Goal: Complete application form

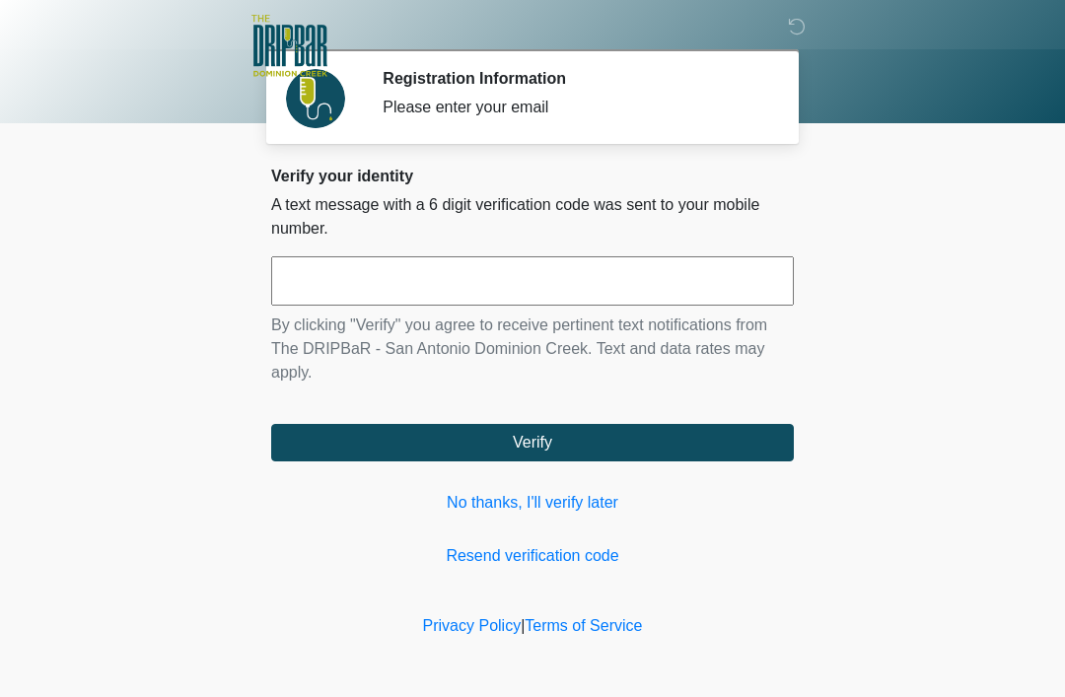
click at [360, 288] on input "text" at bounding box center [532, 280] width 523 height 49
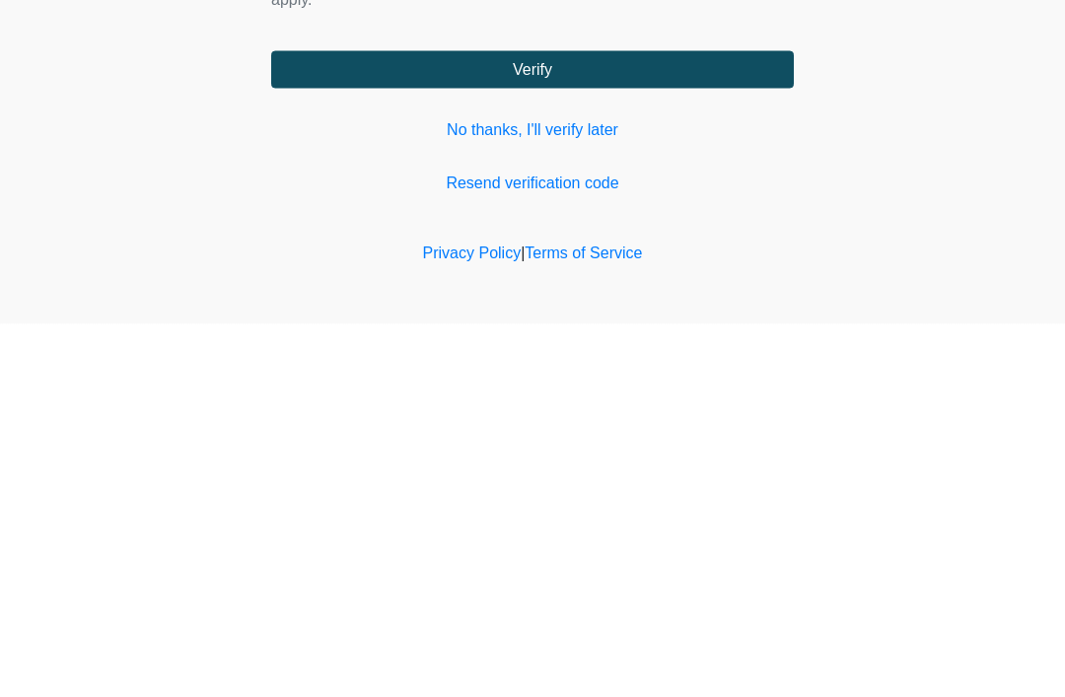
type input "******"
click at [578, 424] on button "Verify" at bounding box center [532, 442] width 523 height 37
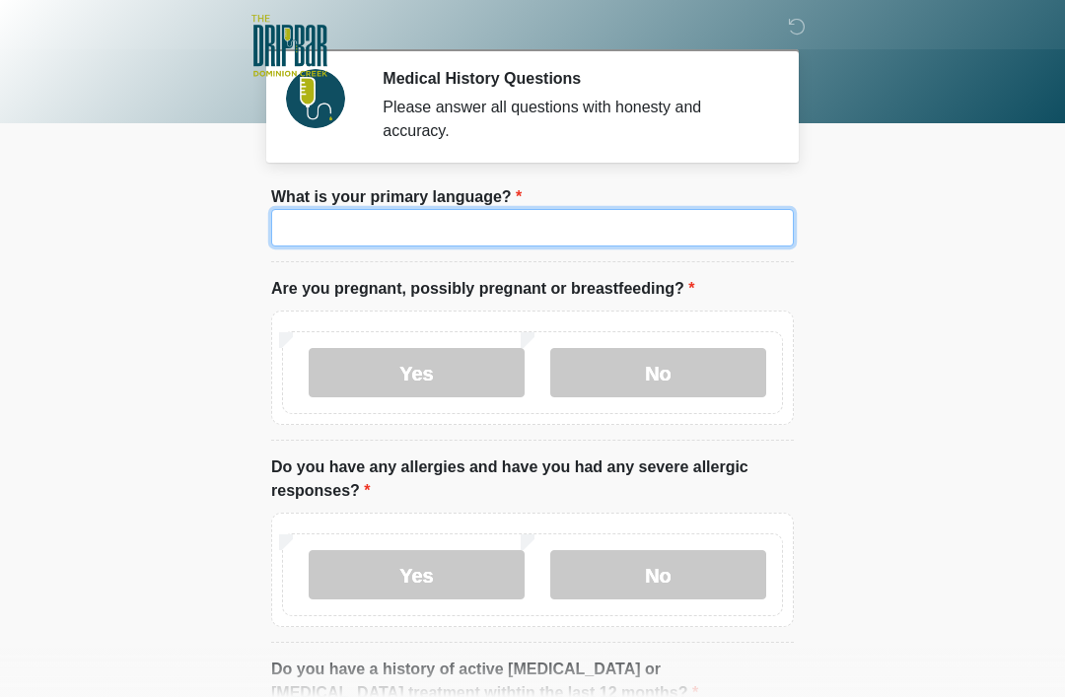
click at [503, 237] on input "What is your primary language?" at bounding box center [532, 227] width 523 height 37
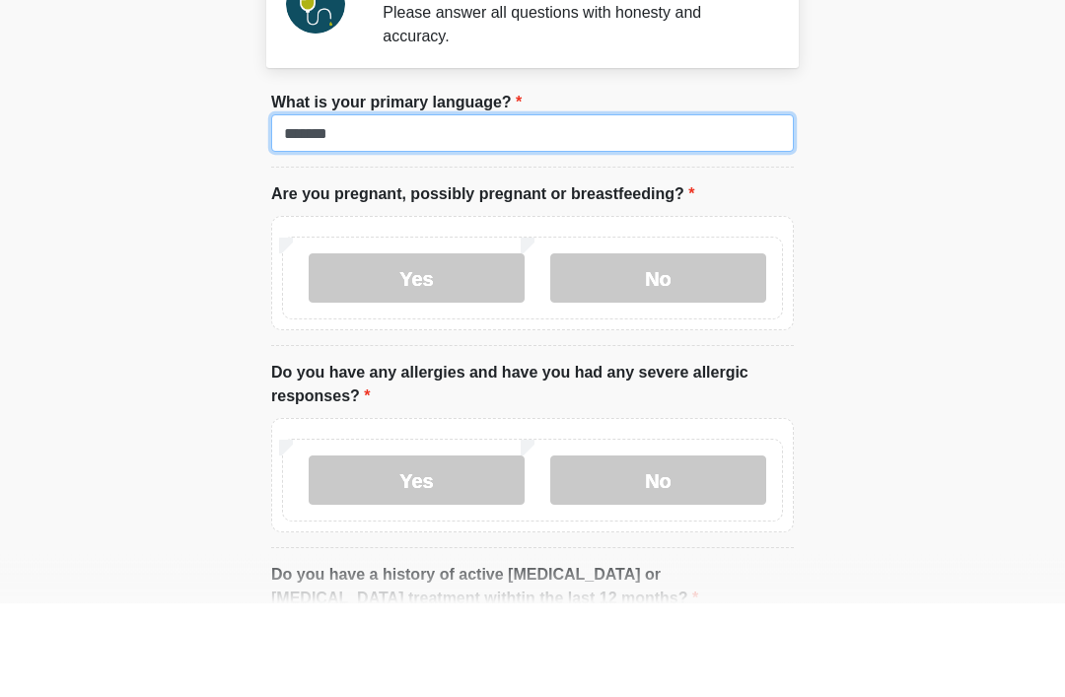
type input "*******"
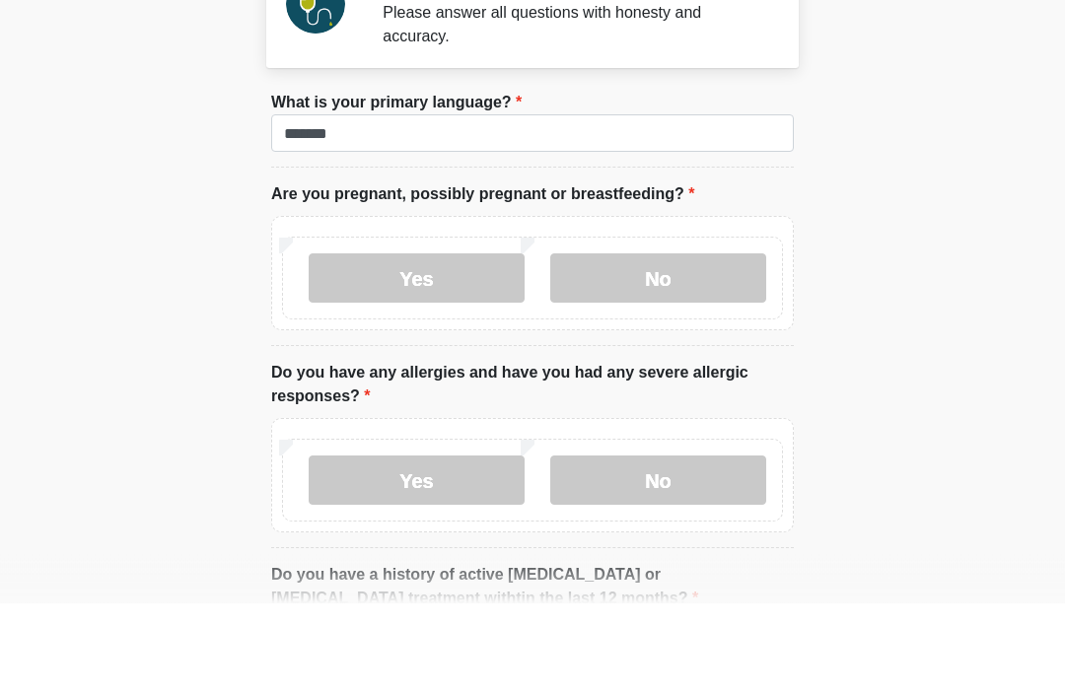
click at [682, 348] on label "No" at bounding box center [658, 372] width 216 height 49
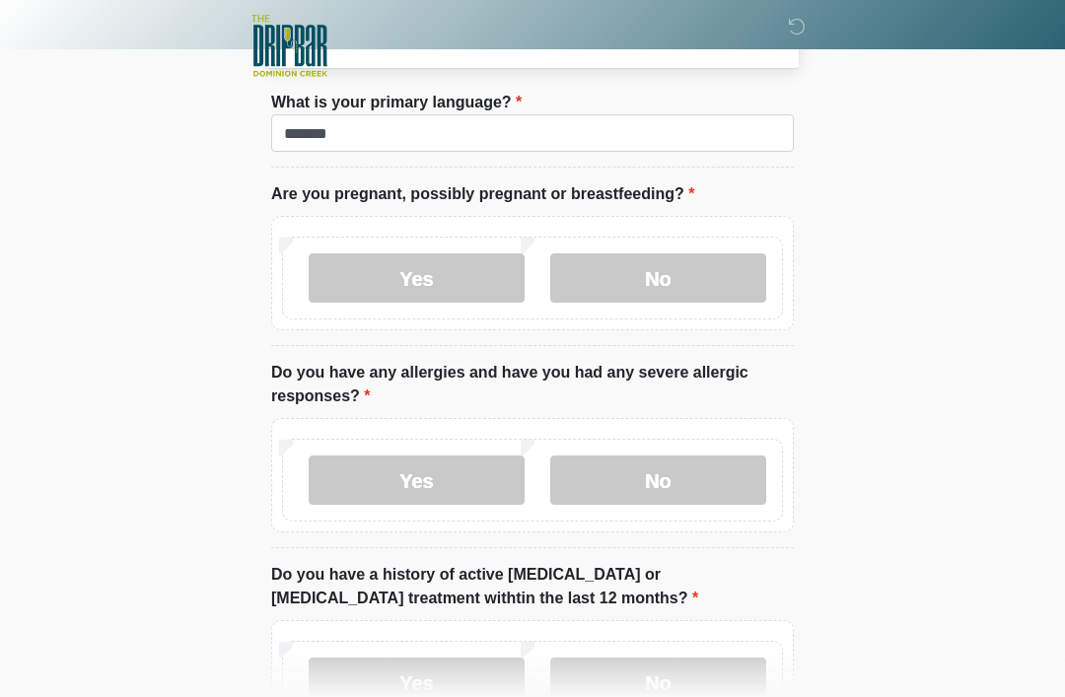
click at [444, 477] on label "Yes" at bounding box center [417, 480] width 216 height 49
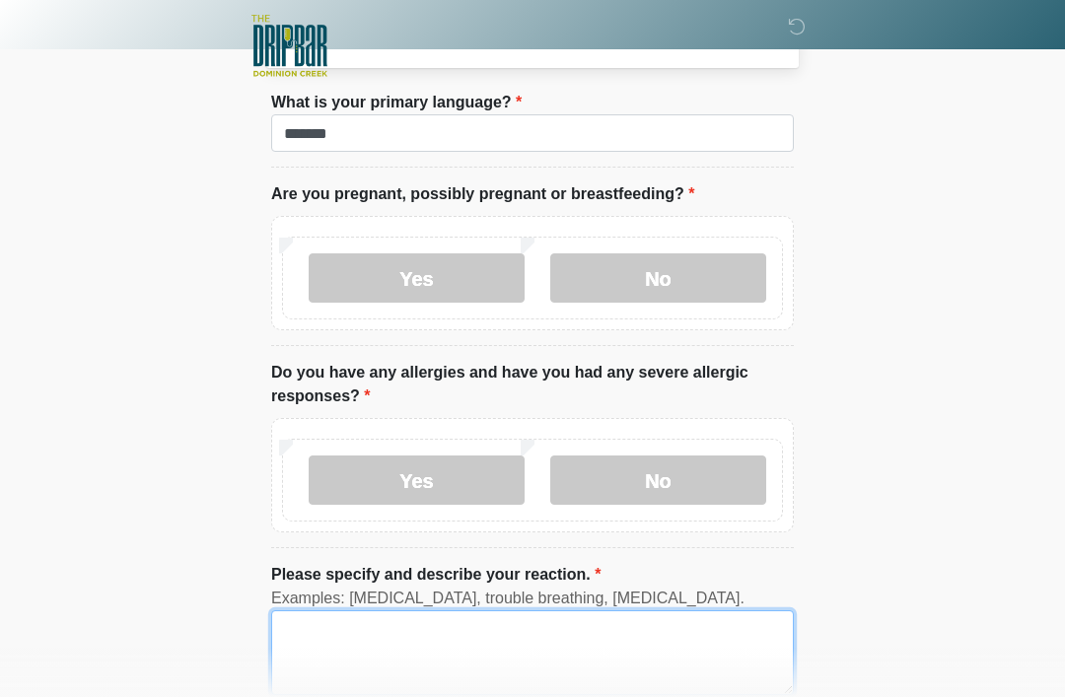
click at [438, 663] on textarea "Please specify and describe your reaction." at bounding box center [532, 653] width 523 height 85
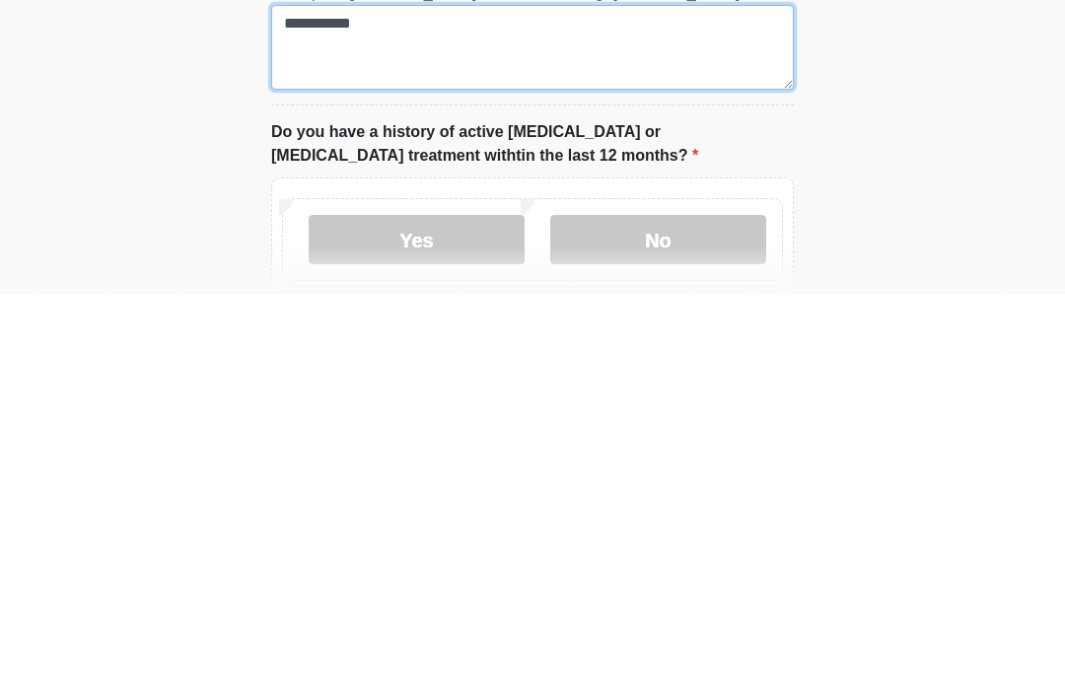
scroll to position [298, 0]
type textarea "**********"
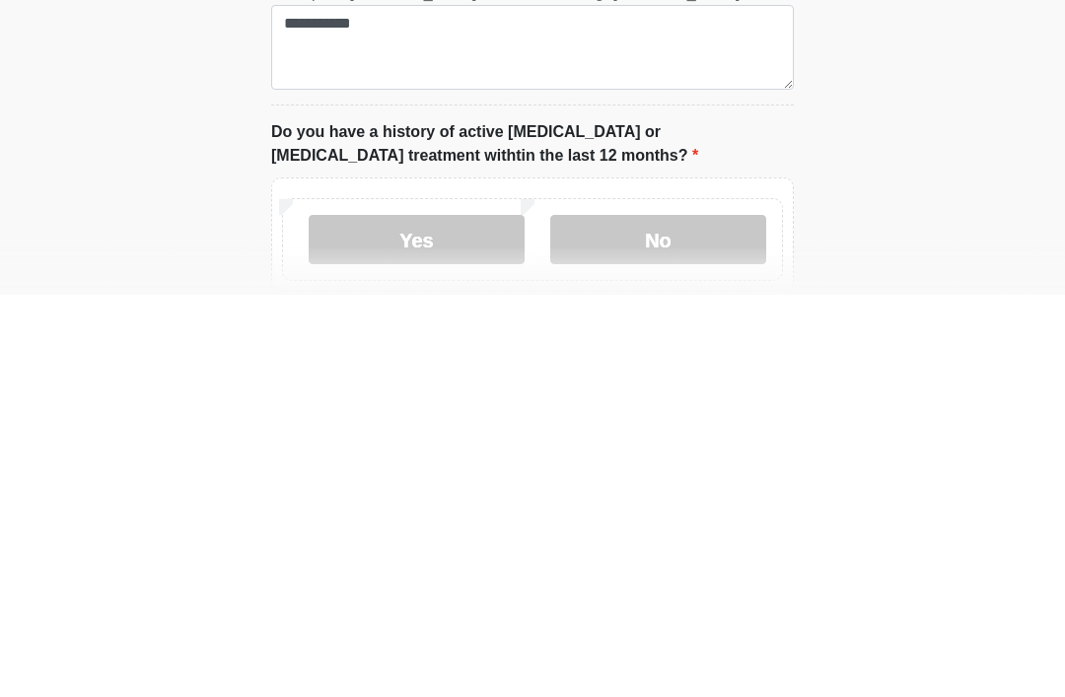
click at [677, 618] on label "No" at bounding box center [658, 642] width 216 height 49
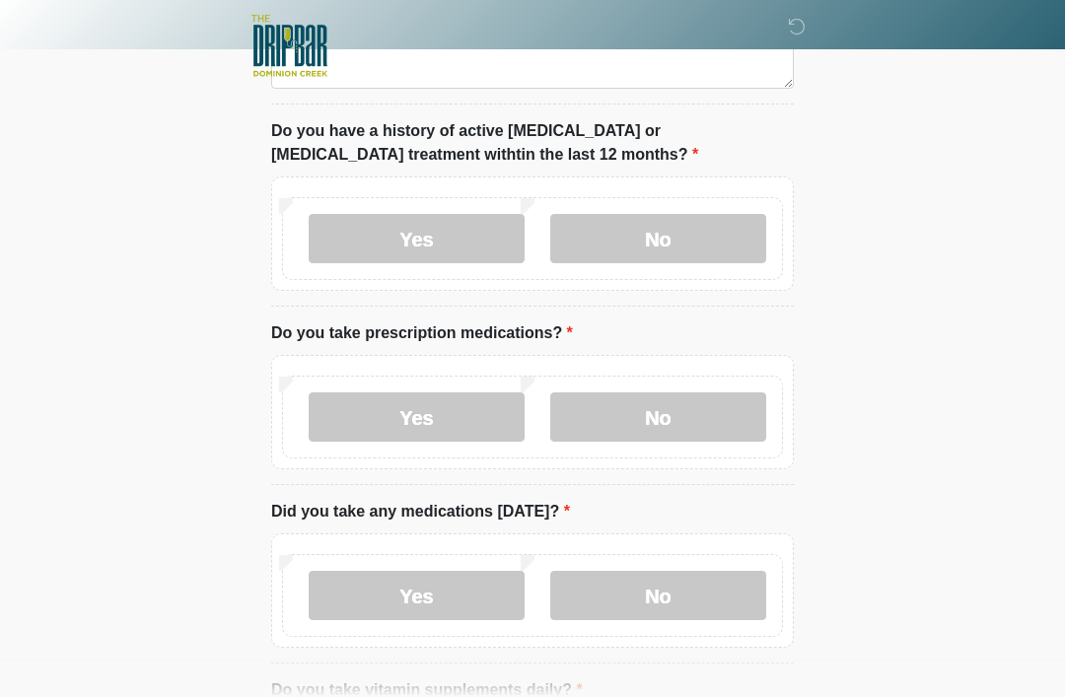
click at [697, 420] on label "No" at bounding box center [658, 417] width 216 height 49
click at [710, 593] on label "No" at bounding box center [658, 595] width 216 height 49
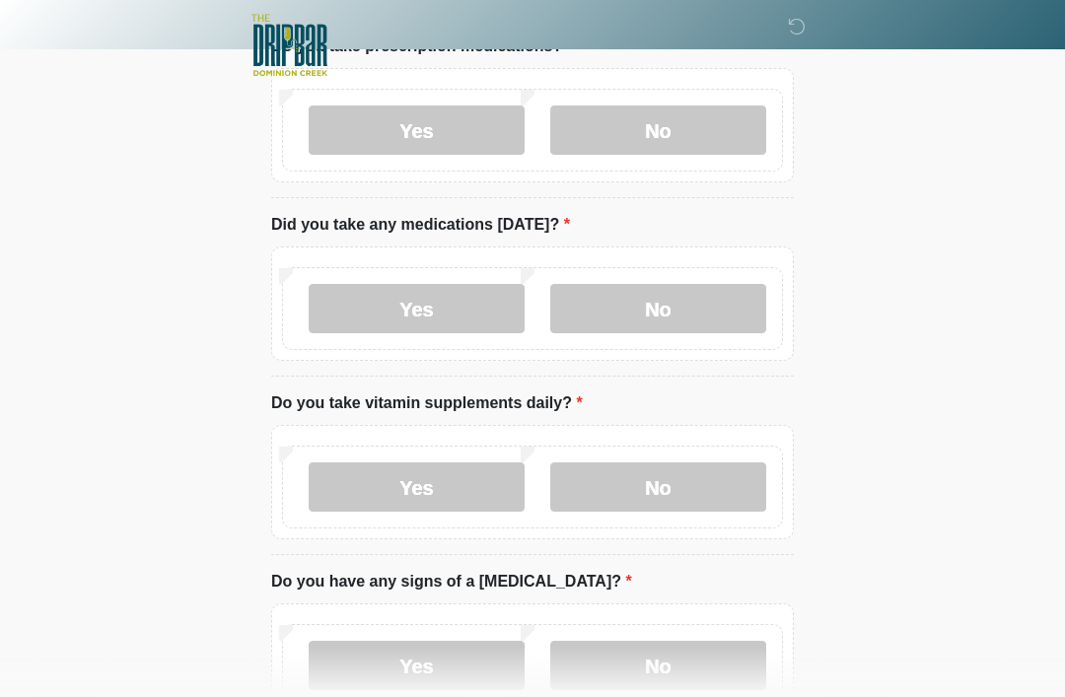
scroll to position [993, 0]
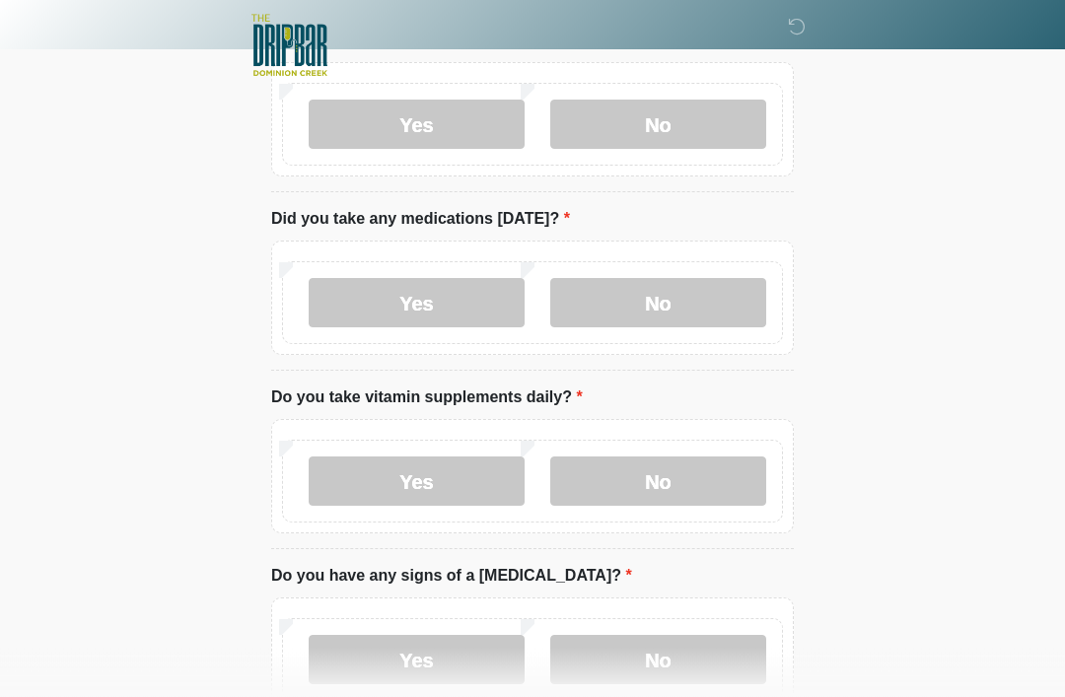
click at [424, 478] on label "Yes" at bounding box center [417, 482] width 216 height 49
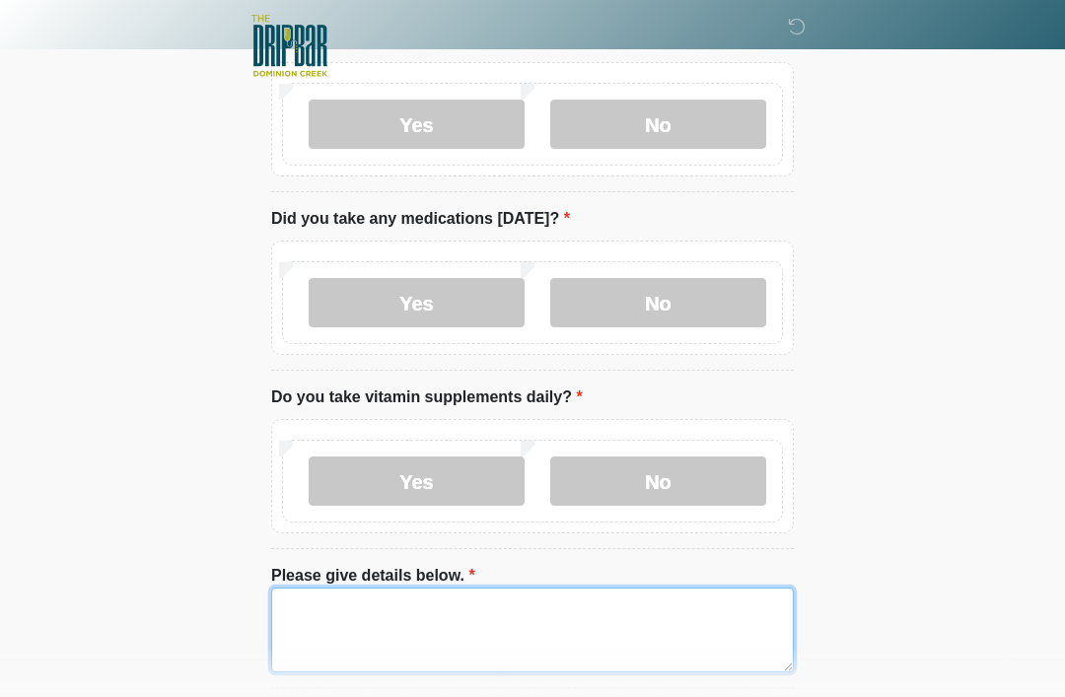
click at [357, 635] on textarea "Please give details below." at bounding box center [532, 630] width 523 height 85
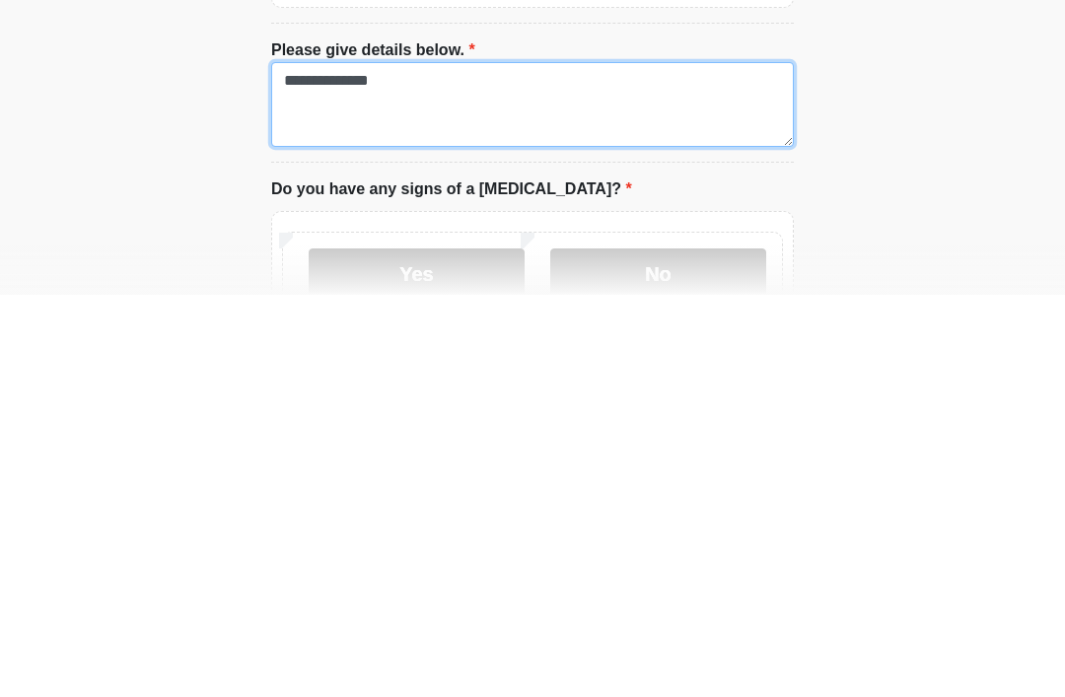
scroll to position [1127, 0]
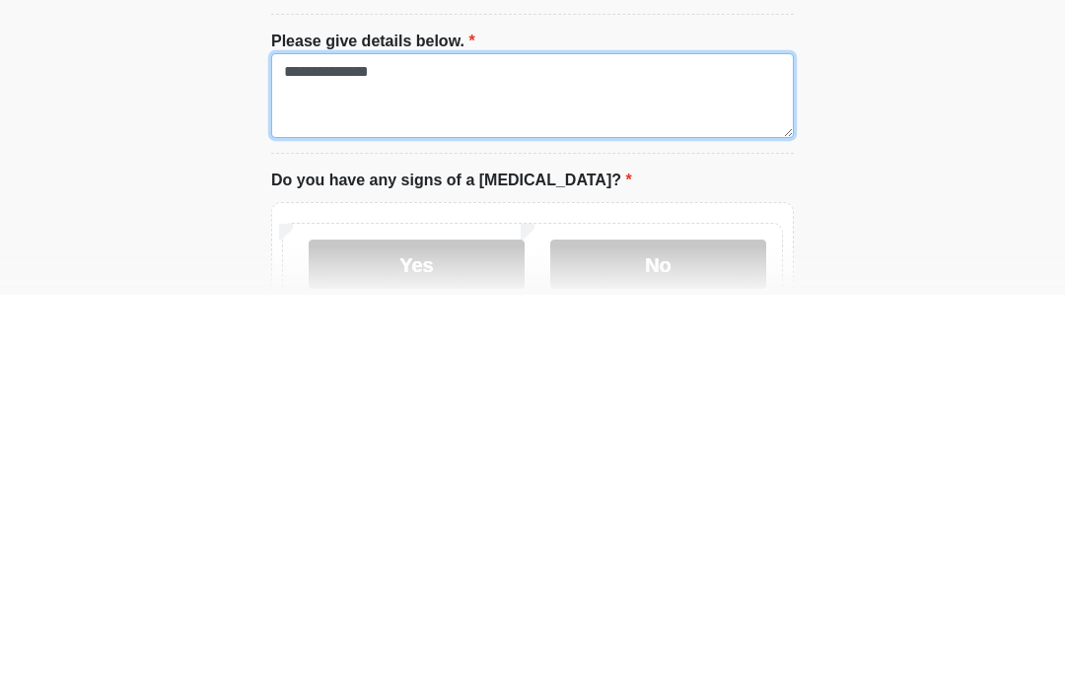
type textarea "**********"
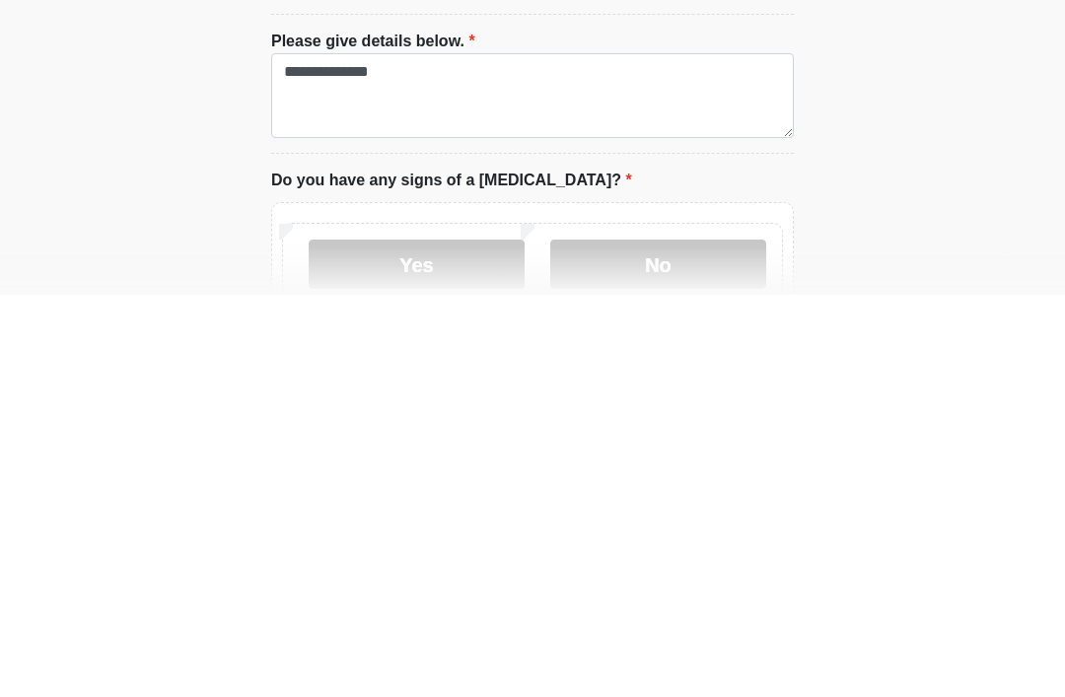
click at [638, 642] on label "No" at bounding box center [658, 666] width 216 height 49
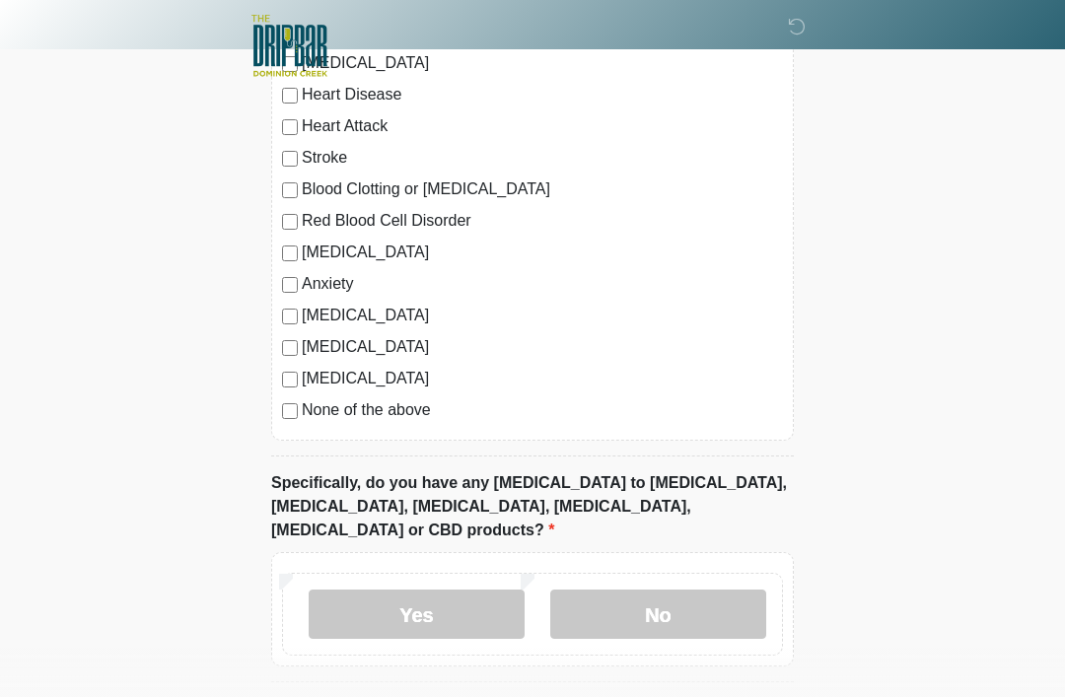
scroll to position [1911, 0]
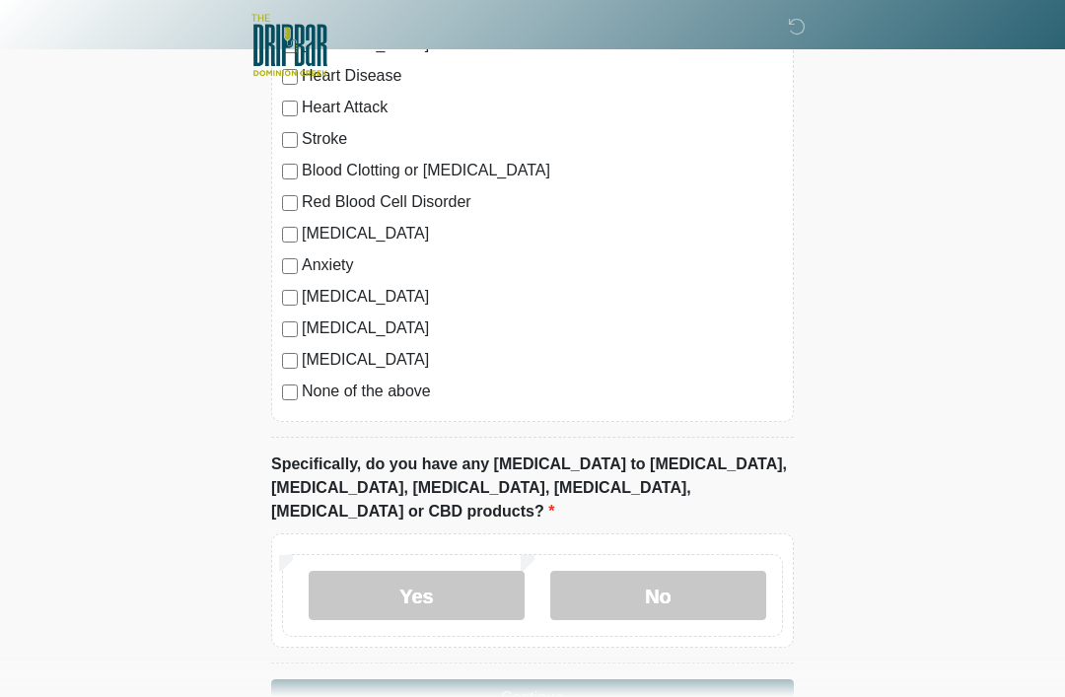
click at [665, 572] on label "No" at bounding box center [658, 596] width 216 height 49
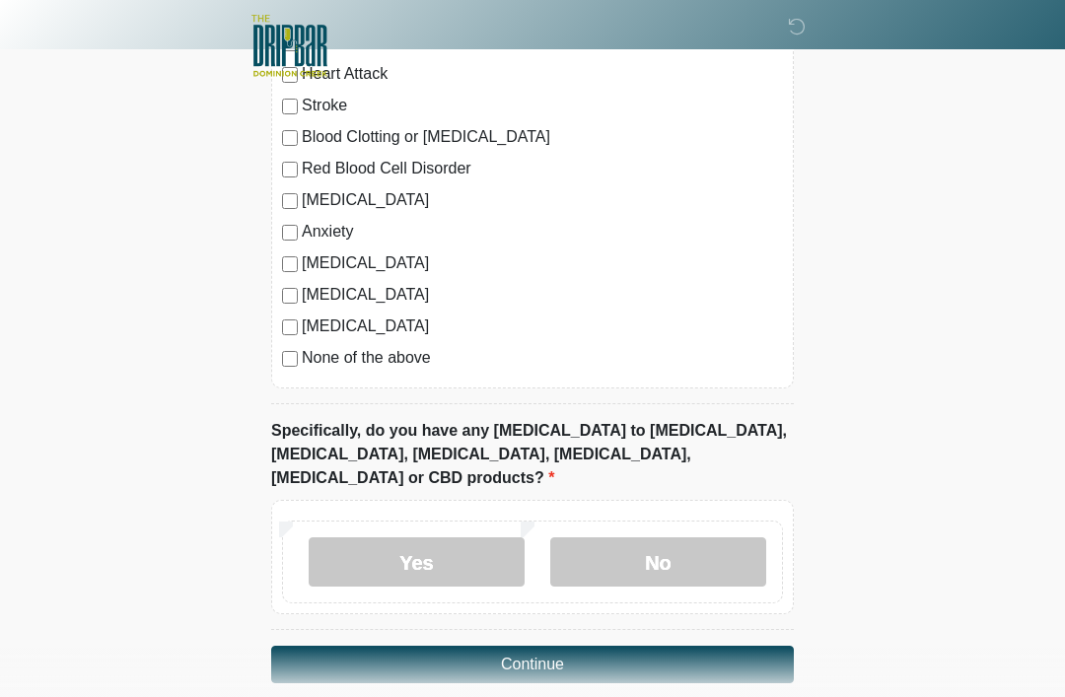
click at [537, 646] on button "Continue" at bounding box center [532, 664] width 523 height 37
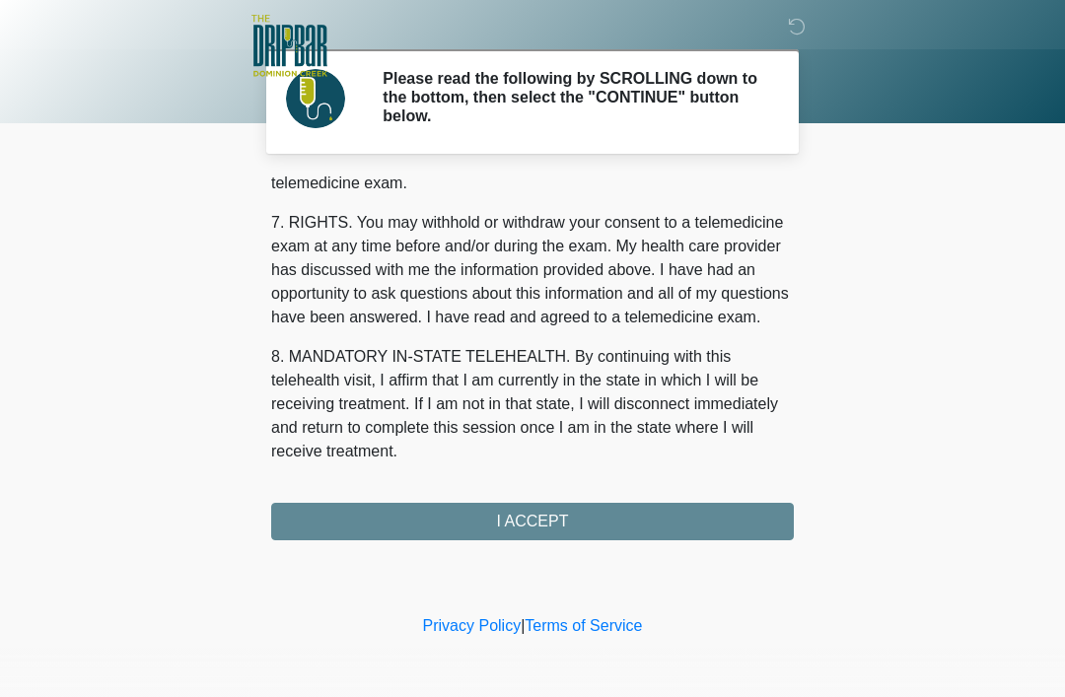
scroll to position [865, 0]
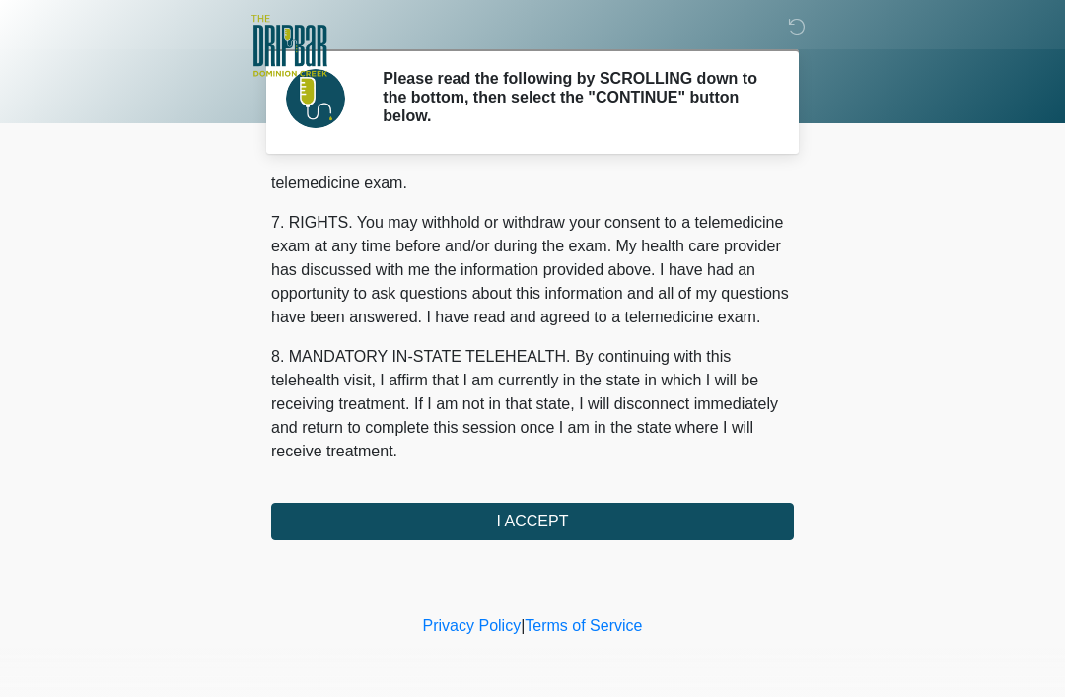
click at [556, 523] on button "I ACCEPT" at bounding box center [532, 521] width 523 height 37
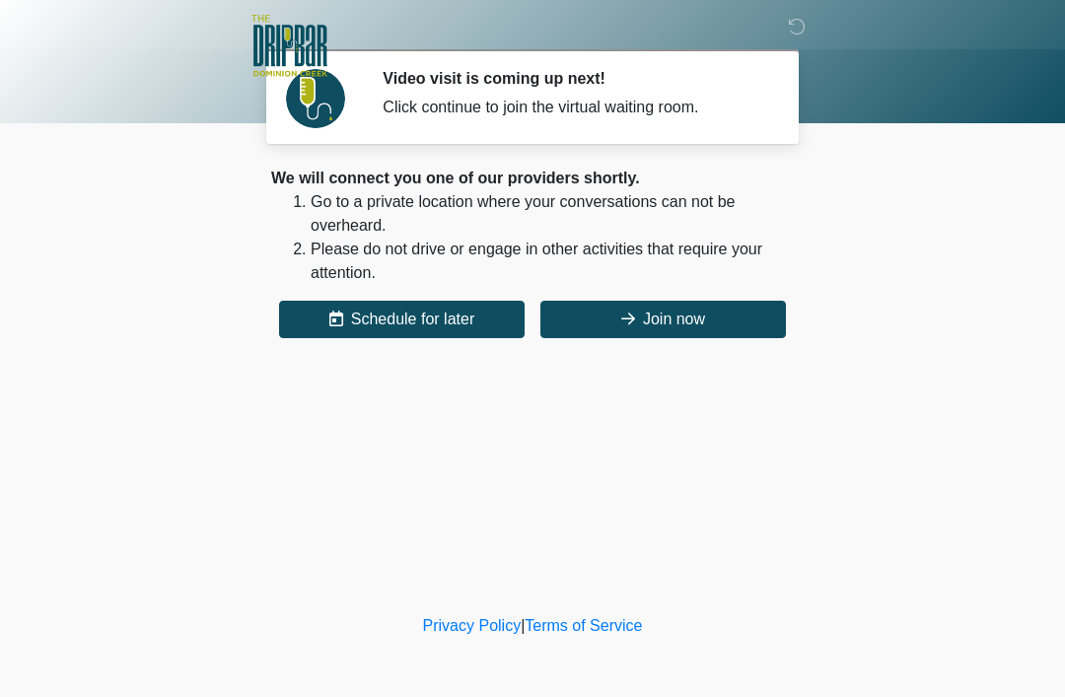
click at [666, 306] on button "Join now" at bounding box center [664, 319] width 246 height 37
